Goal: Information Seeking & Learning: Learn about a topic

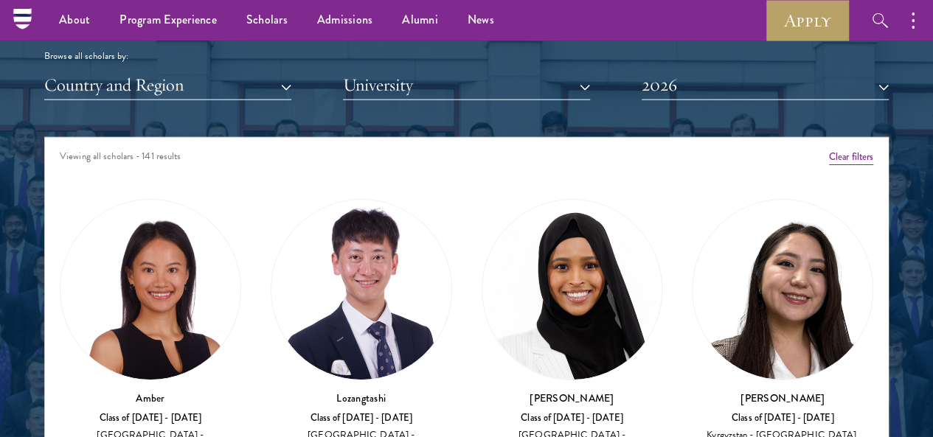
scroll to position [22, 0]
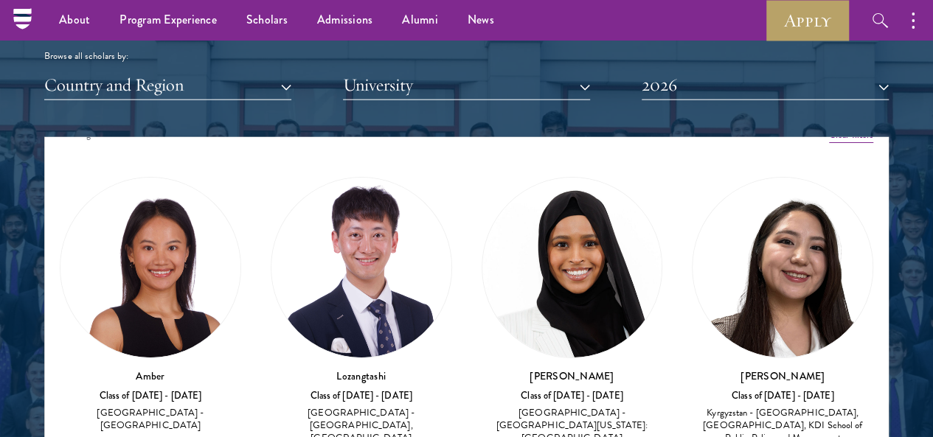
click at [546, 127] on div "Viewing all scholars - 141 results" at bounding box center [466, 136] width 843 height 41
click at [544, 118] on div "Viewing all scholars - 141 results" at bounding box center [466, 136] width 843 height 41
click at [524, 247] on div "[PERSON_NAME] Class of [DATE] - [DATE] [GEOGRAPHIC_DATA] - [GEOGRAPHIC_DATA][US…" at bounding box center [572, 320] width 211 height 317
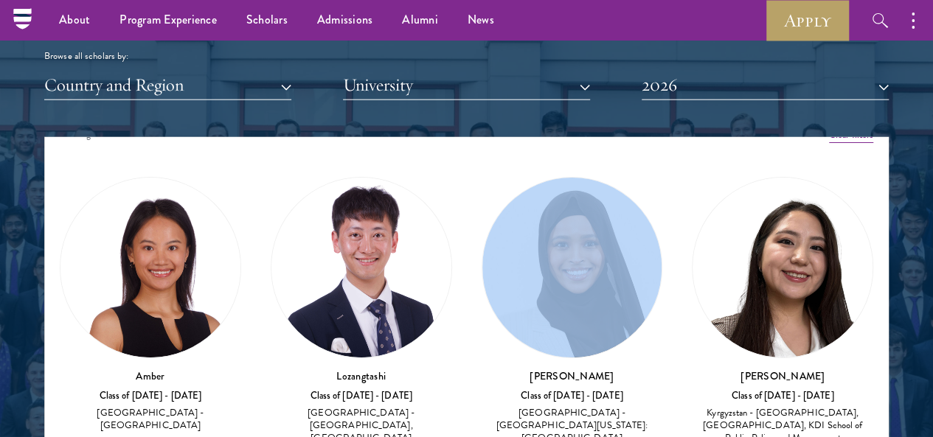
click at [524, 247] on div "[PERSON_NAME] Class of [DATE] - [DATE] [GEOGRAPHIC_DATA] - [GEOGRAPHIC_DATA][US…" at bounding box center [572, 320] width 211 height 317
